Goal: Task Accomplishment & Management: Use online tool/utility

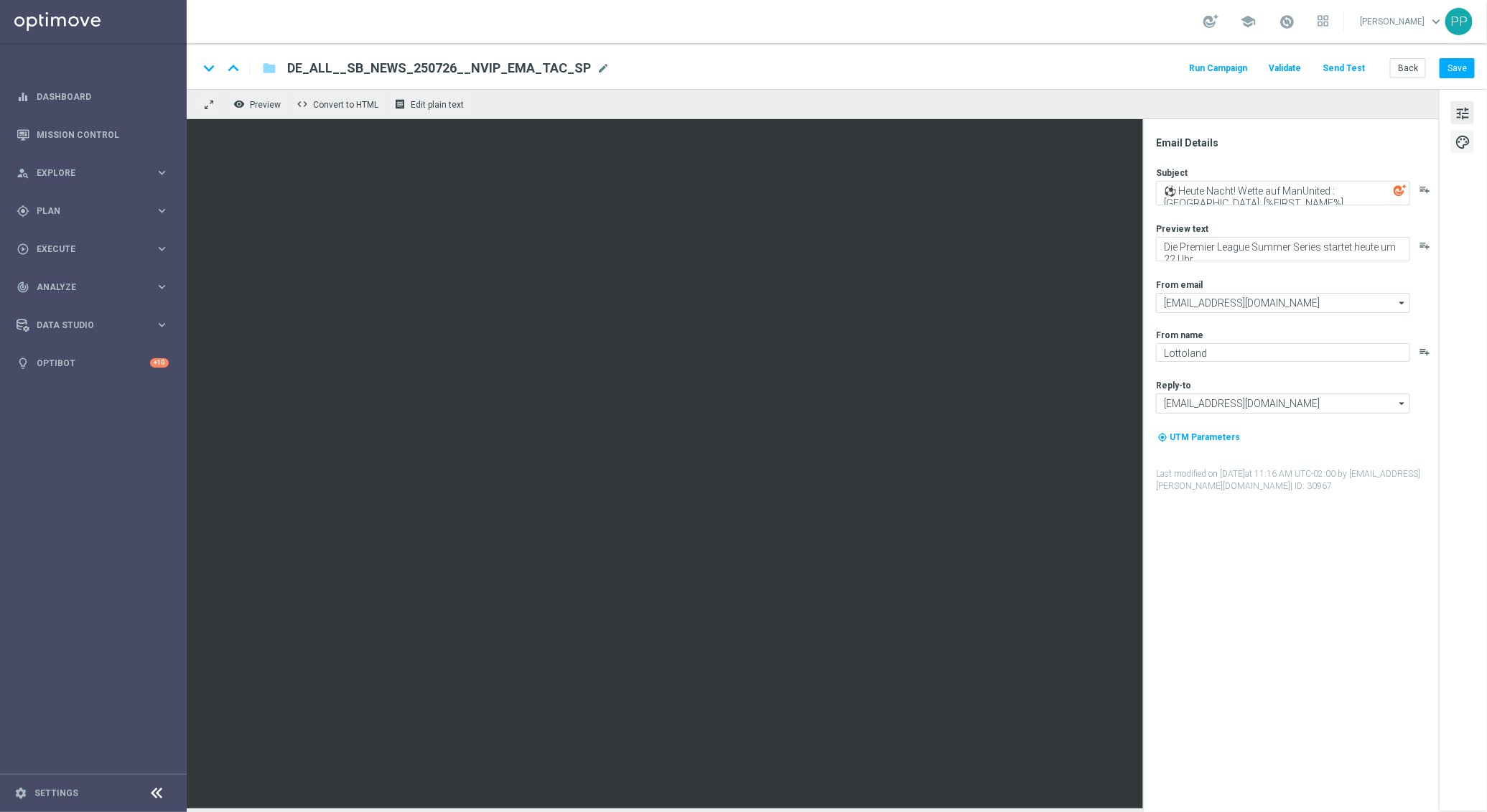
click at [1459, 141] on span "palette" at bounding box center [1463, 142] width 16 height 19
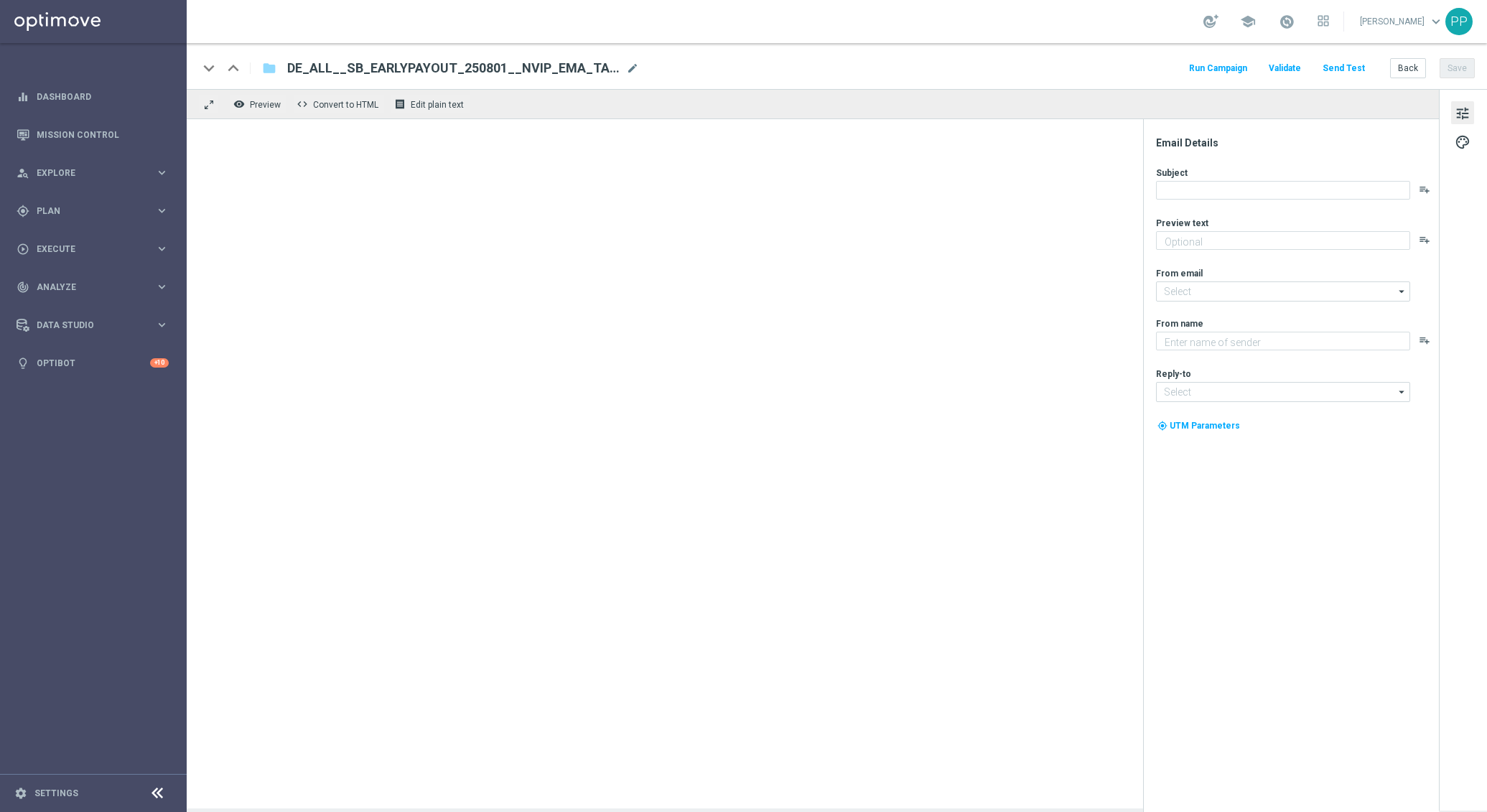
type textarea "Gewinne vor Abpfiff mit 1X2-Wetten in der 1. und 2. Bundesliga"
type input "[EMAIL_ADDRESS][DOMAIN_NAME]"
type textarea "Lottoland"
type input "[EMAIL_ADDRESS][DOMAIN_NAME]"
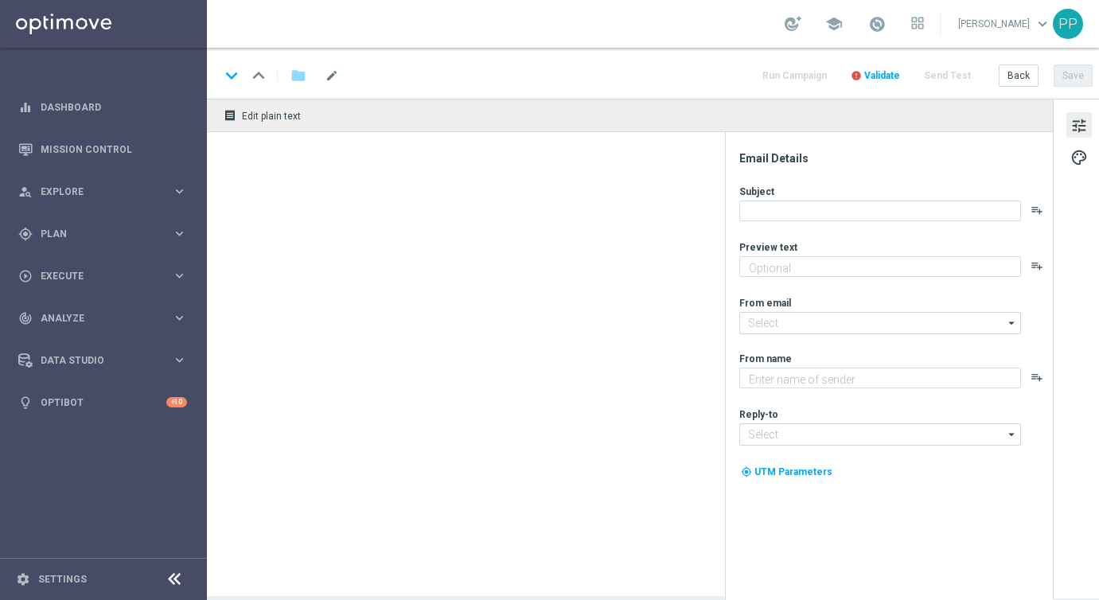
type textarea "Wette auf die Viertelfinalspiele der Frauen EM"
type textarea "Lottoland"
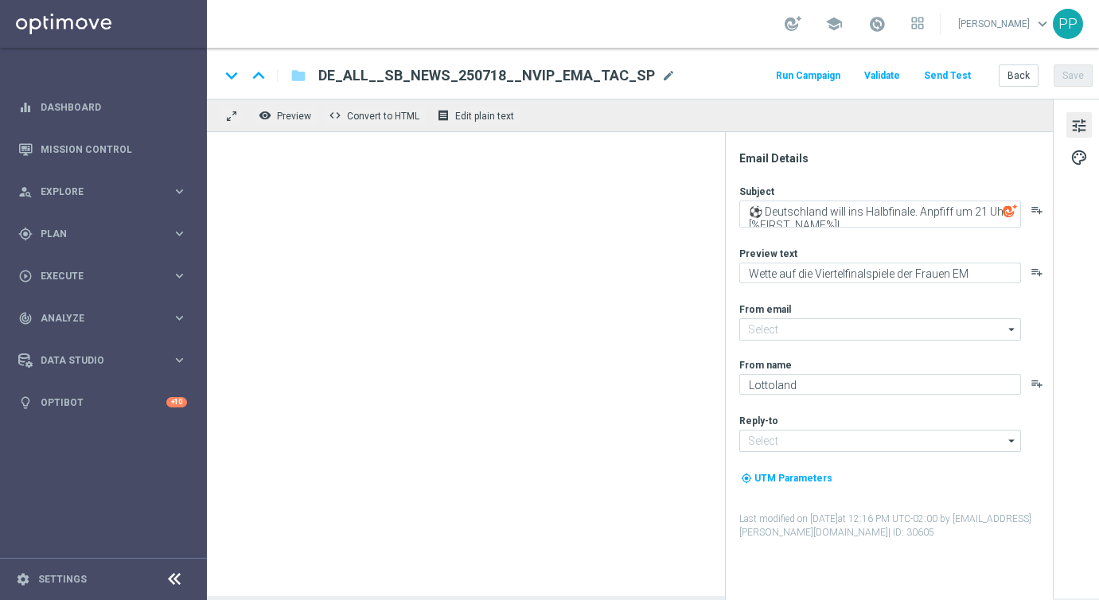
type input "[EMAIL_ADDRESS][DOMAIN_NAME]"
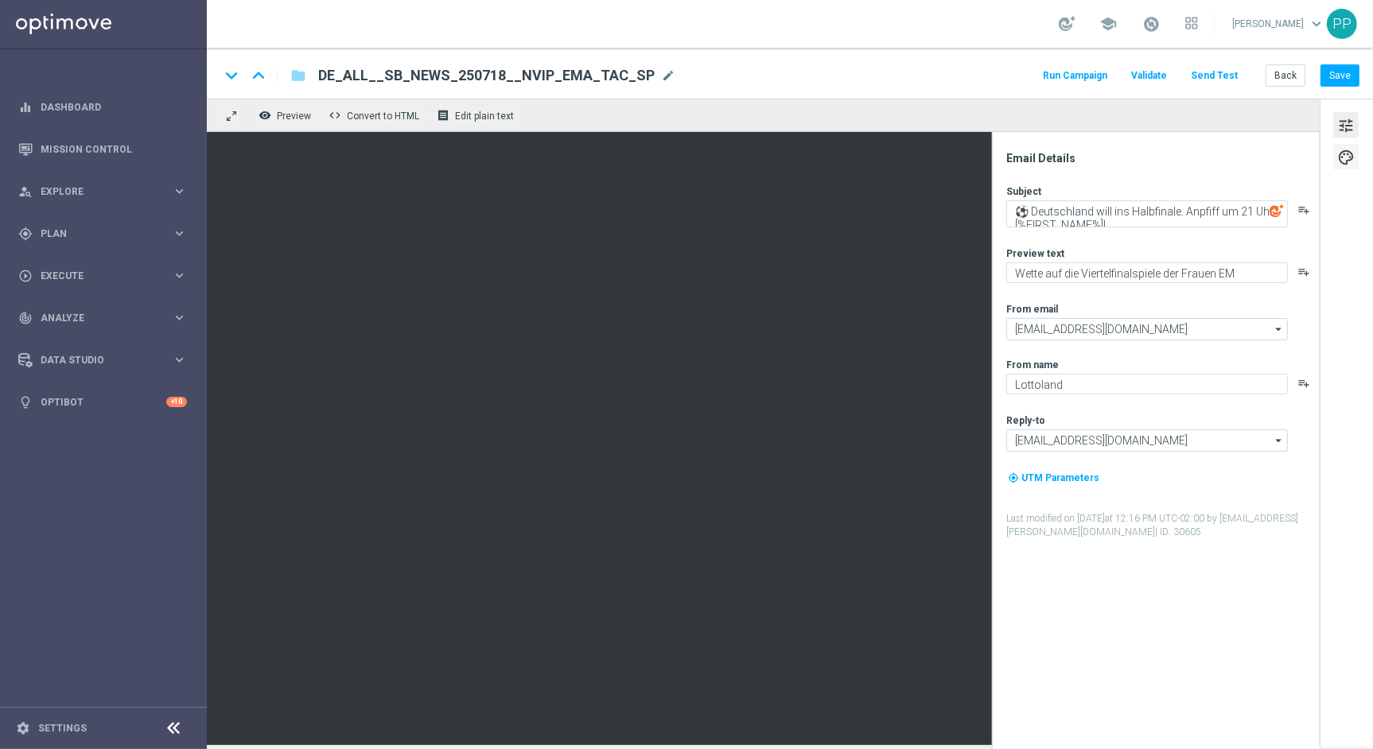
click at [1098, 153] on span "palette" at bounding box center [1346, 157] width 18 height 21
